Goal: Share content

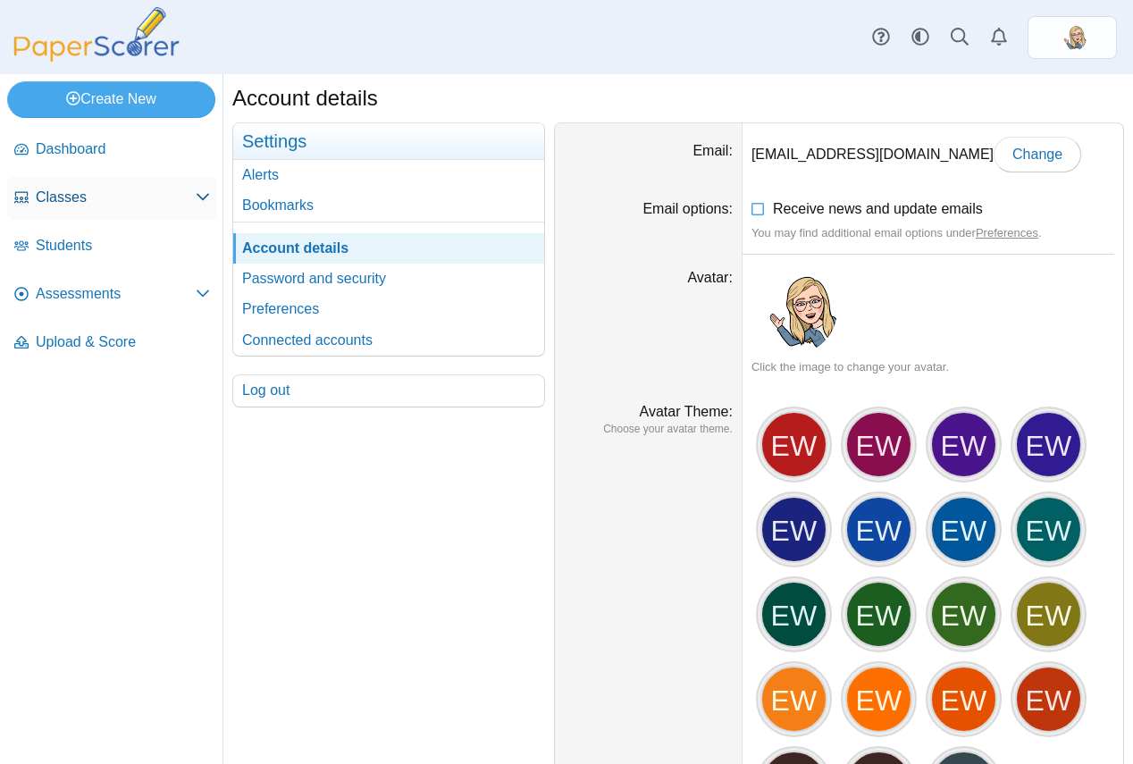
click at [88, 193] on span "Classes" at bounding box center [116, 198] width 160 height 20
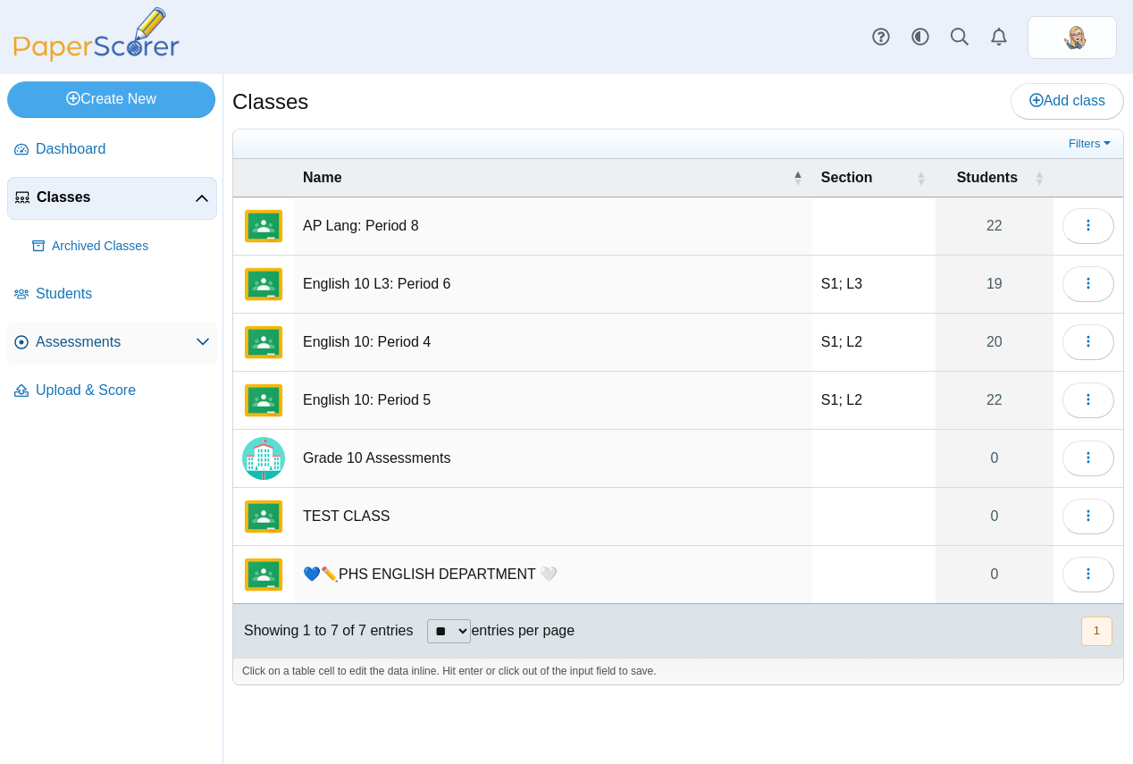
click at [97, 348] on span "Assessments" at bounding box center [116, 342] width 160 height 20
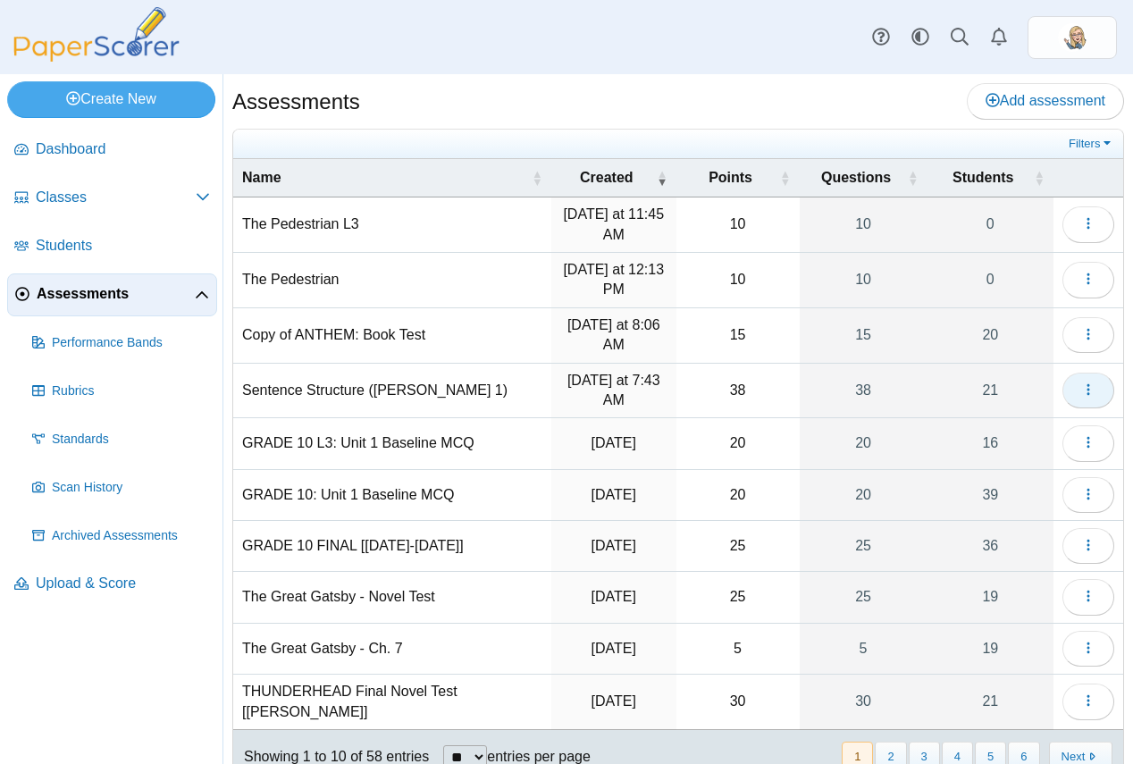
click at [1062, 387] on button "button" at bounding box center [1088, 391] width 52 height 36
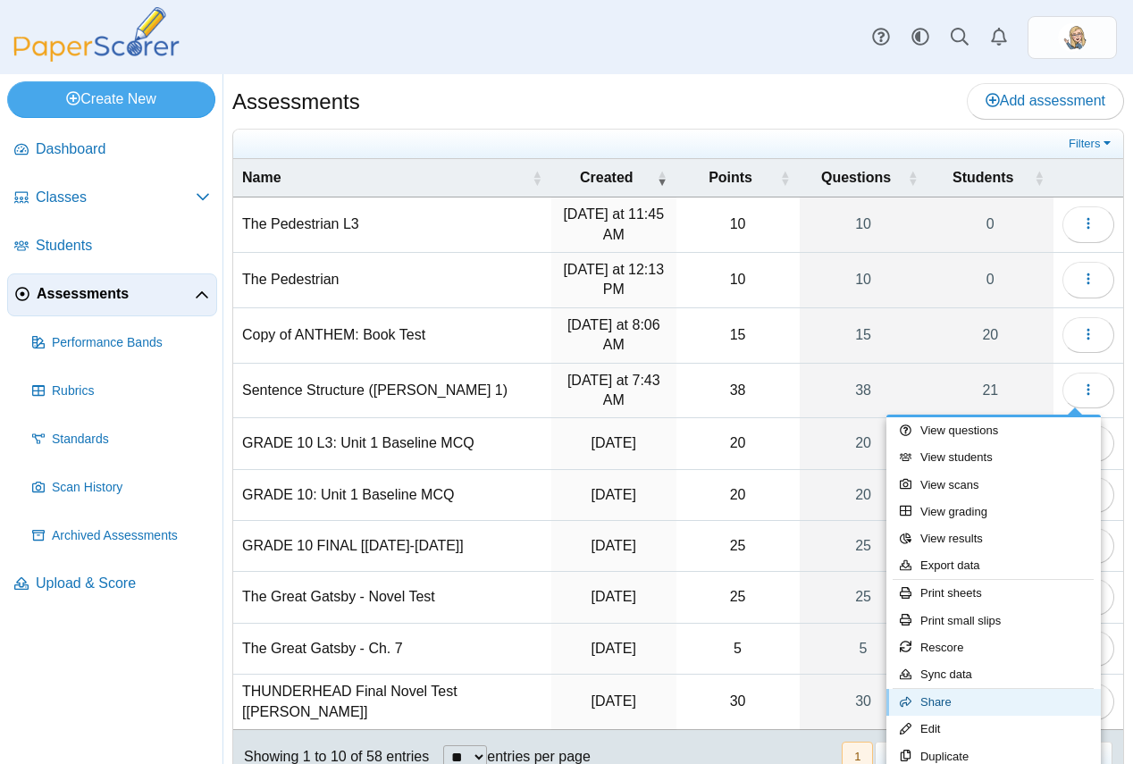
click at [979, 705] on link "Share" at bounding box center [993, 702] width 214 height 27
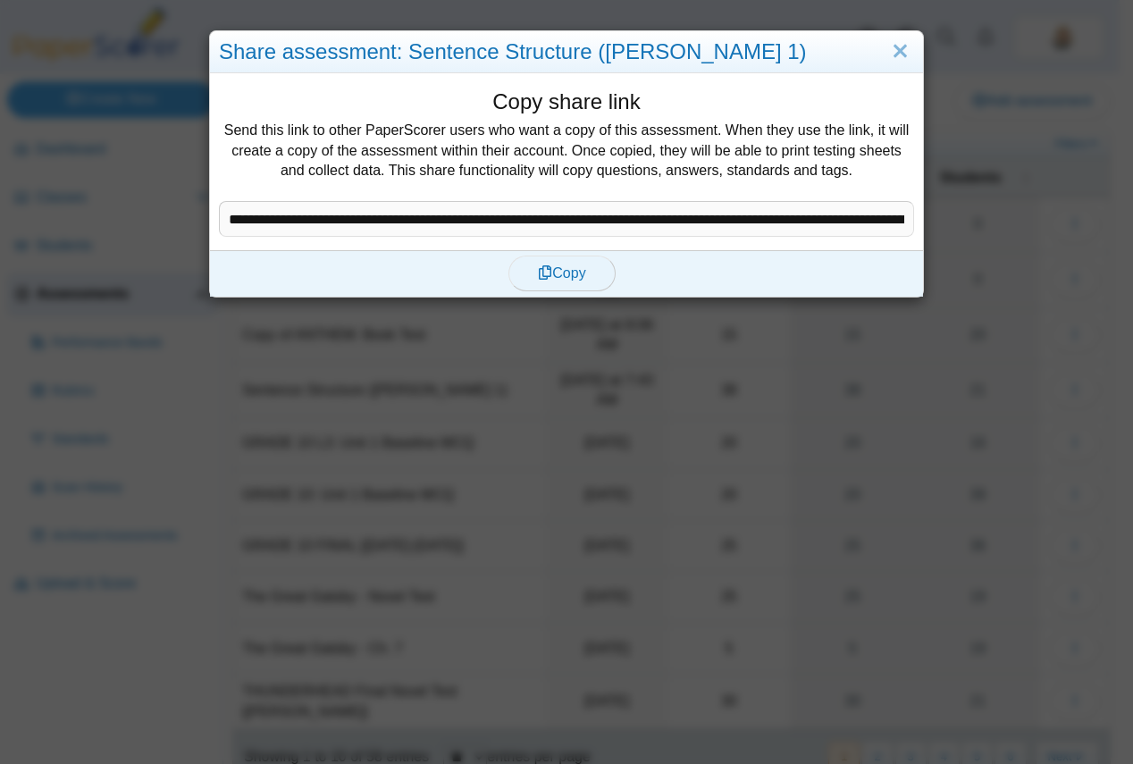
click at [565, 278] on span "Copy" at bounding box center [561, 272] width 47 height 15
type textarea "**********"
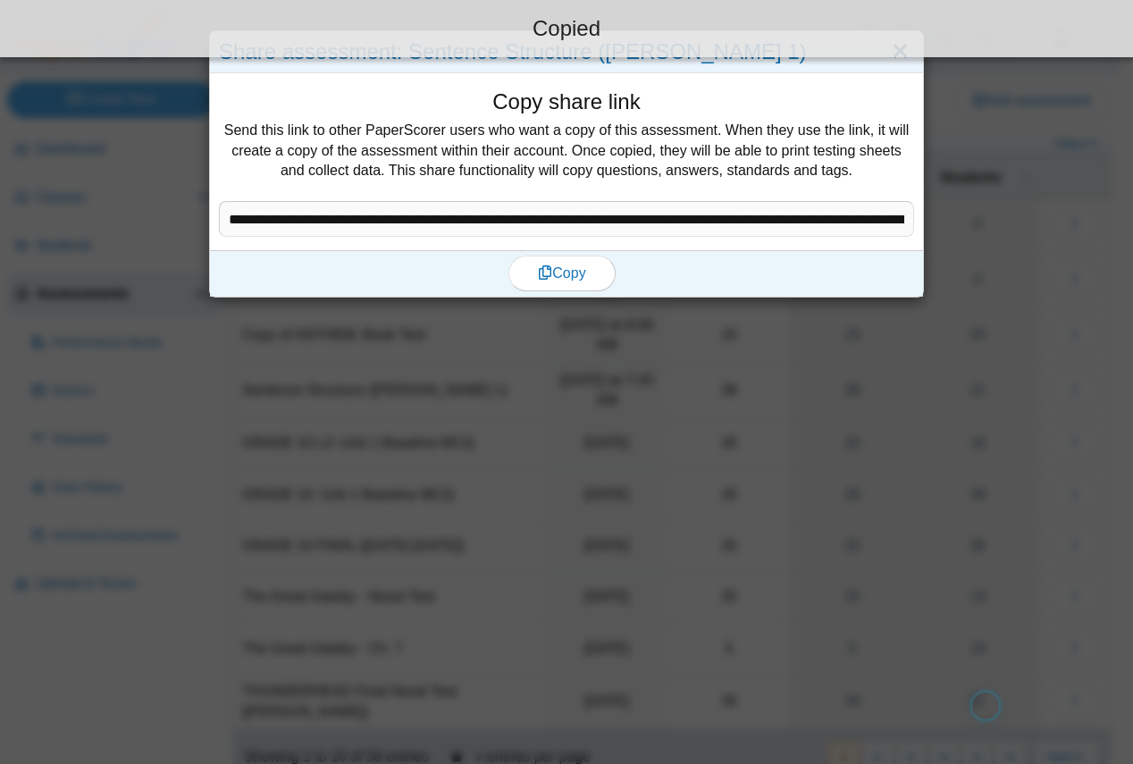
click at [893, 62] on link "Close" at bounding box center [900, 52] width 28 height 30
